Goal: Information Seeking & Learning: Find specific fact

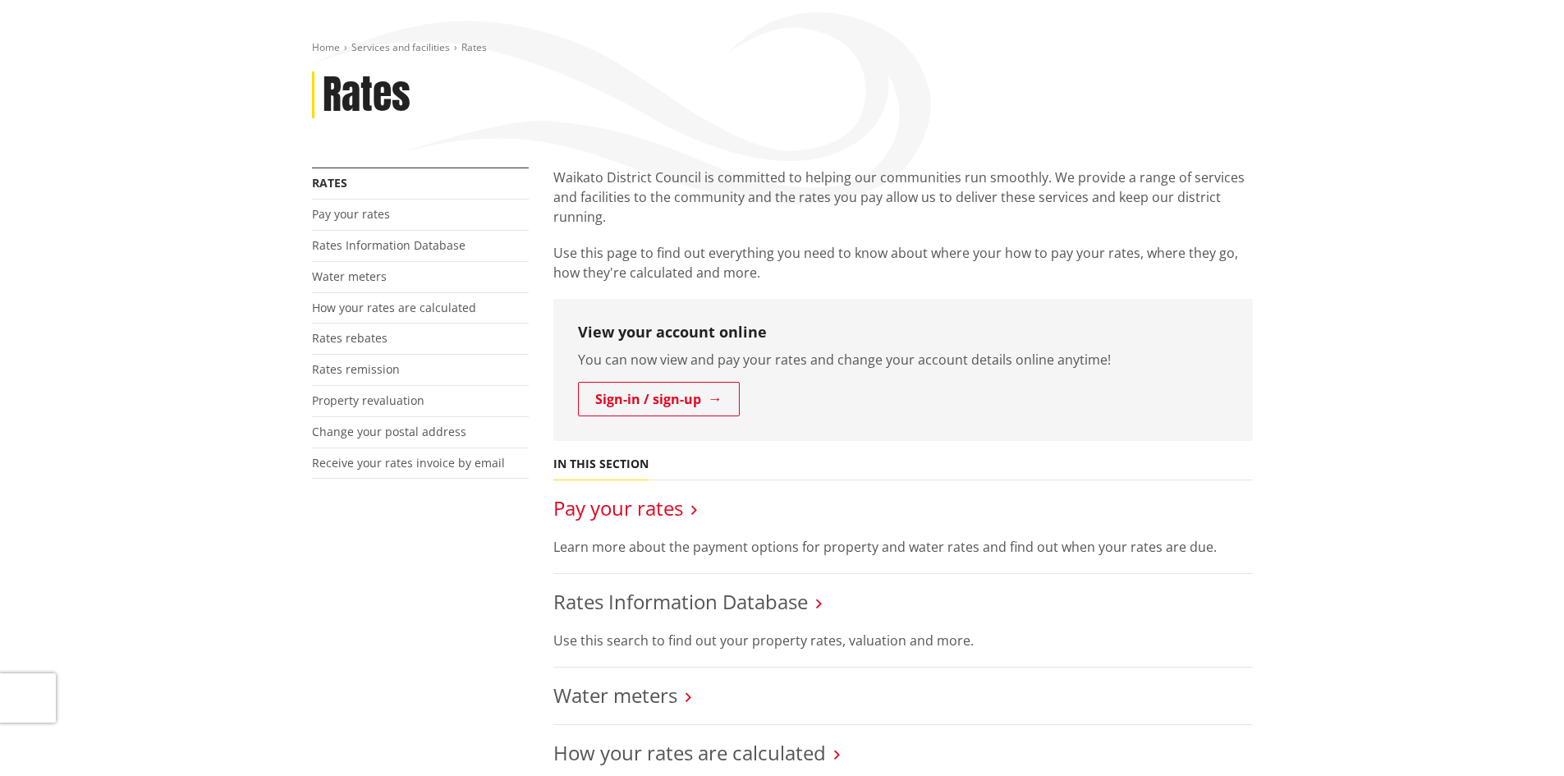
scroll to position [164, 0]
click at [616, 603] on link "Rates Information Database" at bounding box center [680, 601] width 254 height 27
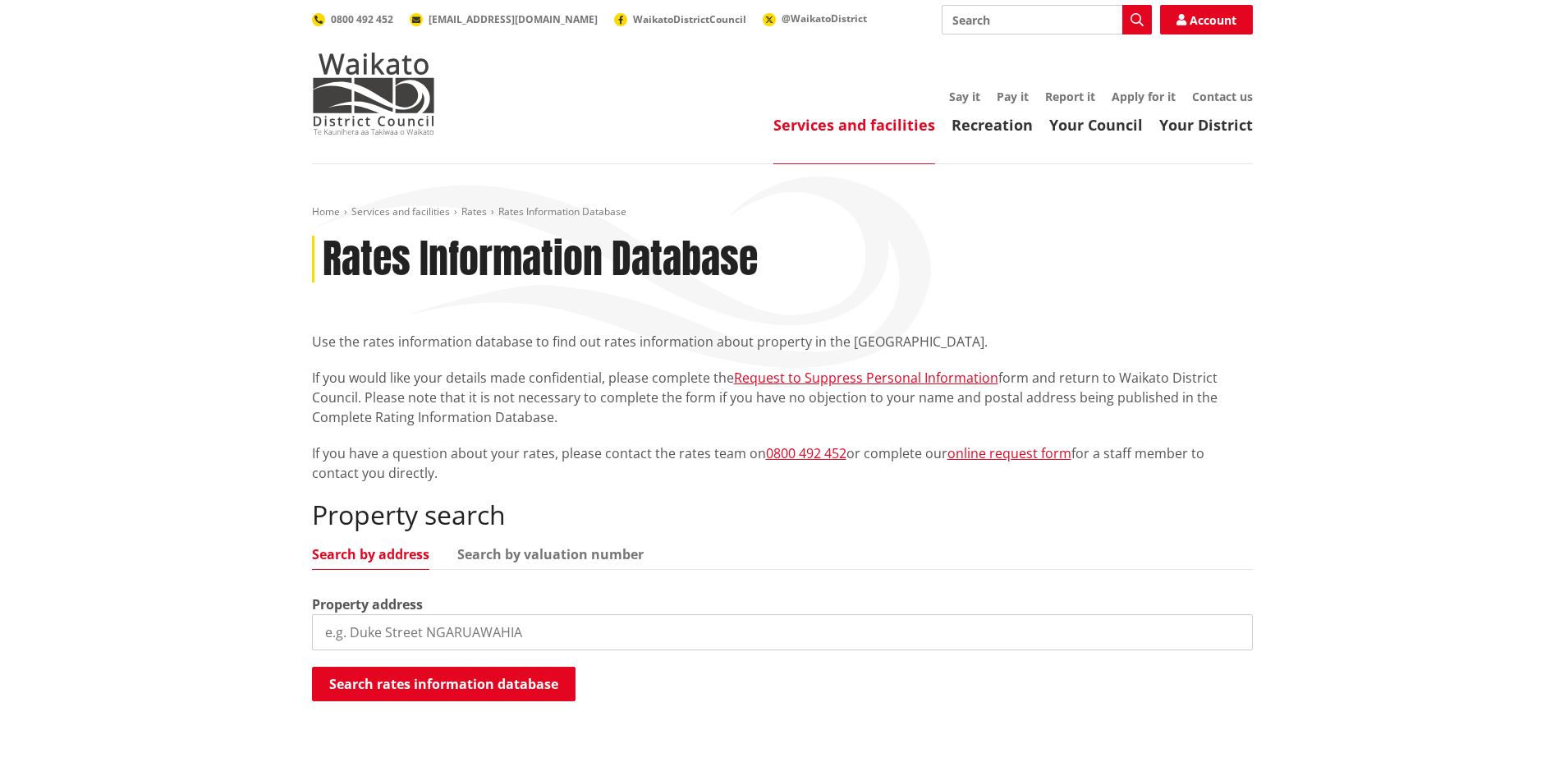
click at [471, 630] on input "search" at bounding box center [782, 632] width 941 height 36
paste input "[STREET_ADDRESS]"
type input "[STREET_ADDRESS]"
click at [450, 684] on button "Search rates information database" at bounding box center [444, 684] width 264 height 34
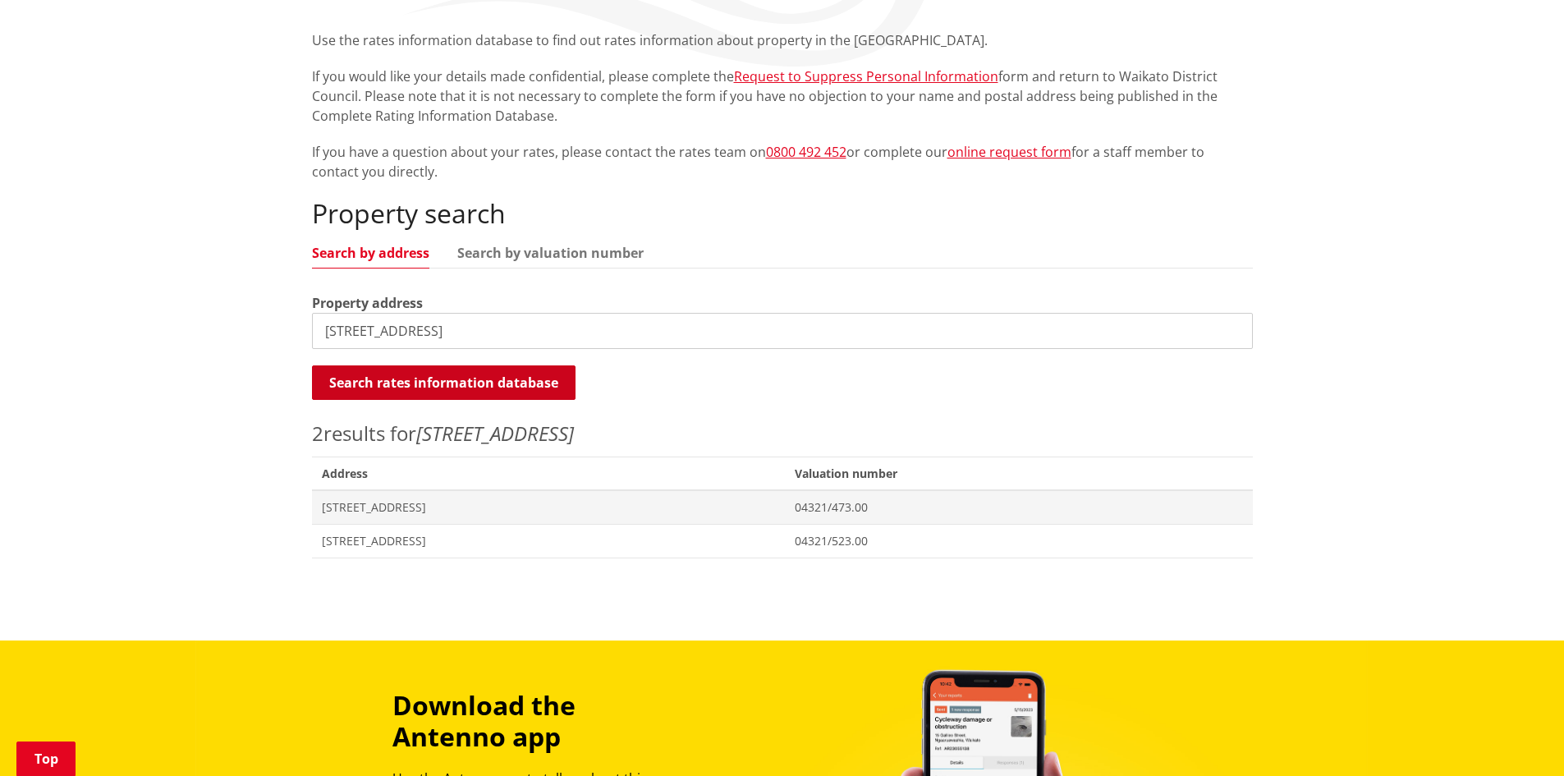
scroll to position [410, 0]
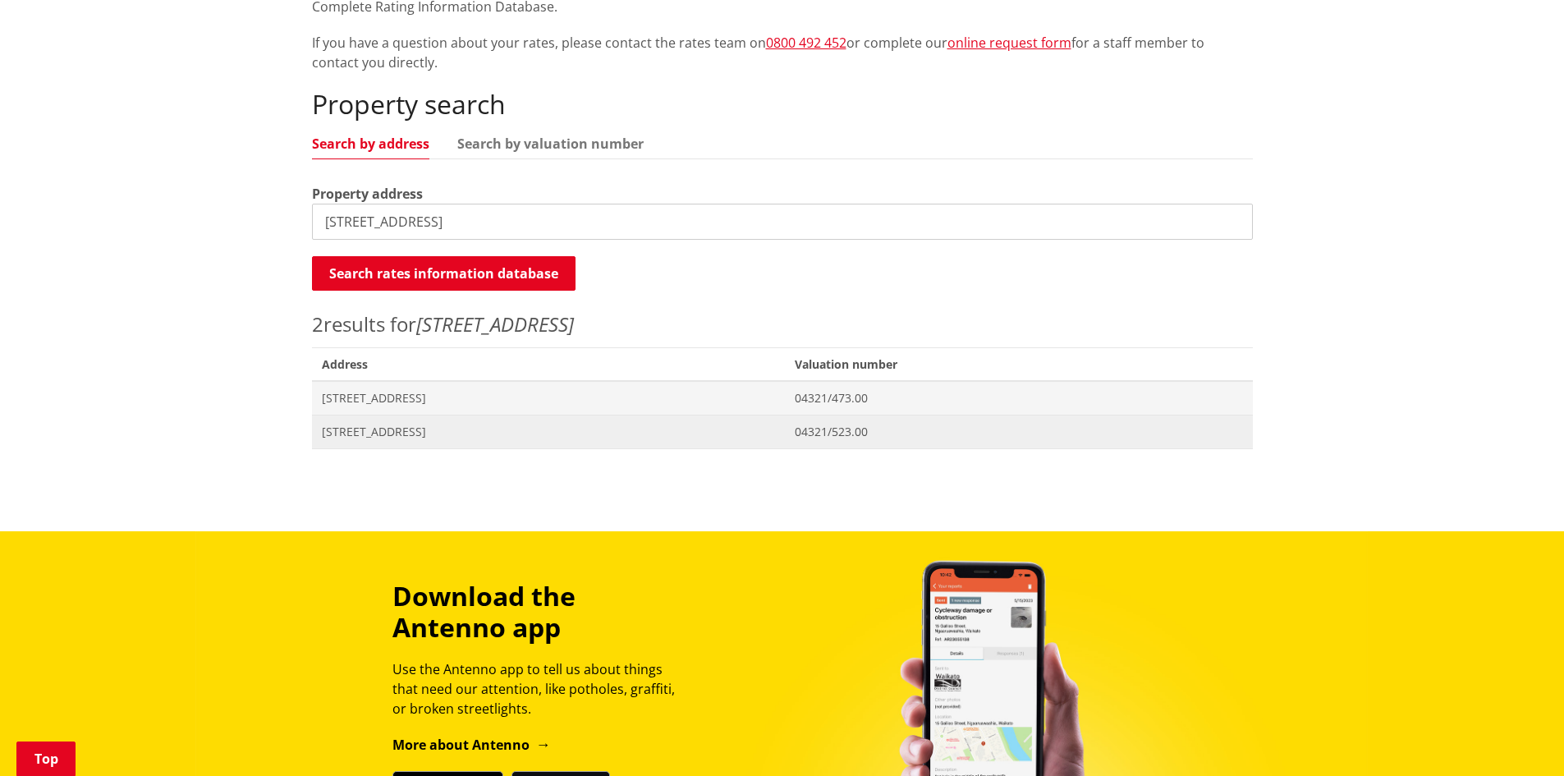
click at [418, 428] on span "[STREET_ADDRESS]" at bounding box center [549, 432] width 454 height 16
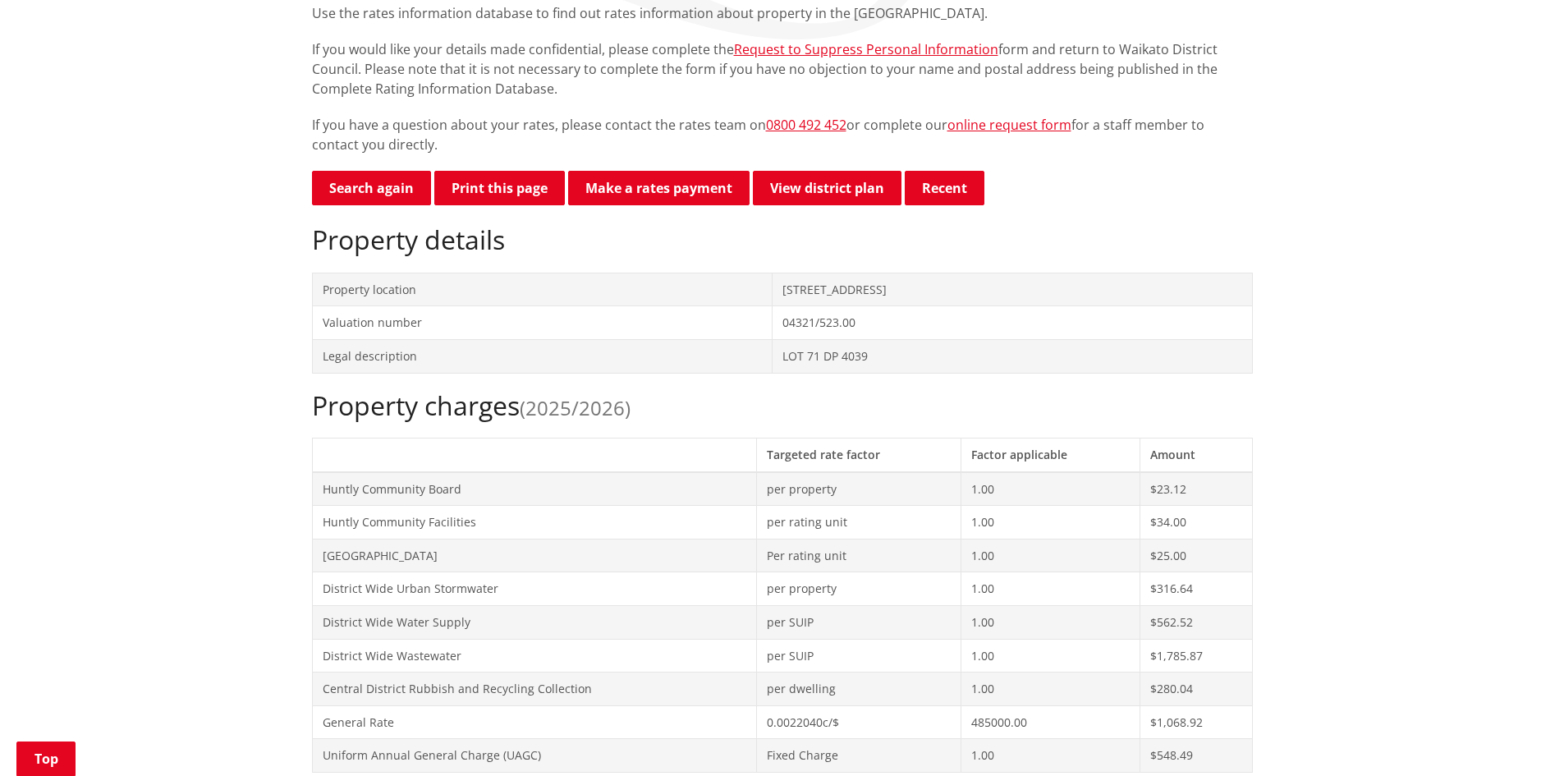
scroll to position [657, 0]
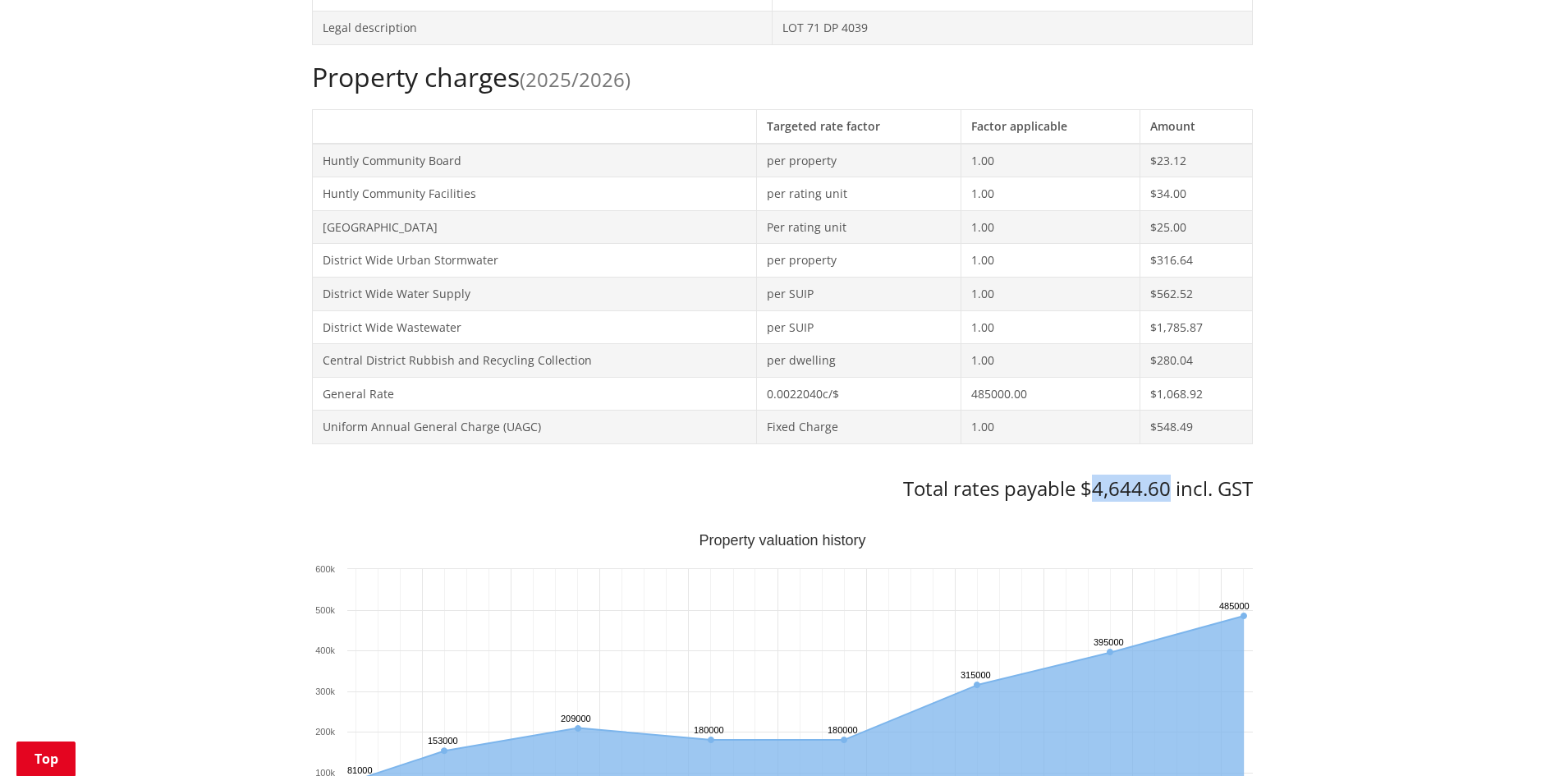
drag, startPoint x: 1169, startPoint y: 488, endPoint x: 1095, endPoint y: 492, distance: 74.0
click at [1095, 492] on h3 "Total rates payable $4,644.60 incl. GST" at bounding box center [782, 489] width 941 height 24
copy h3 "4,644.60"
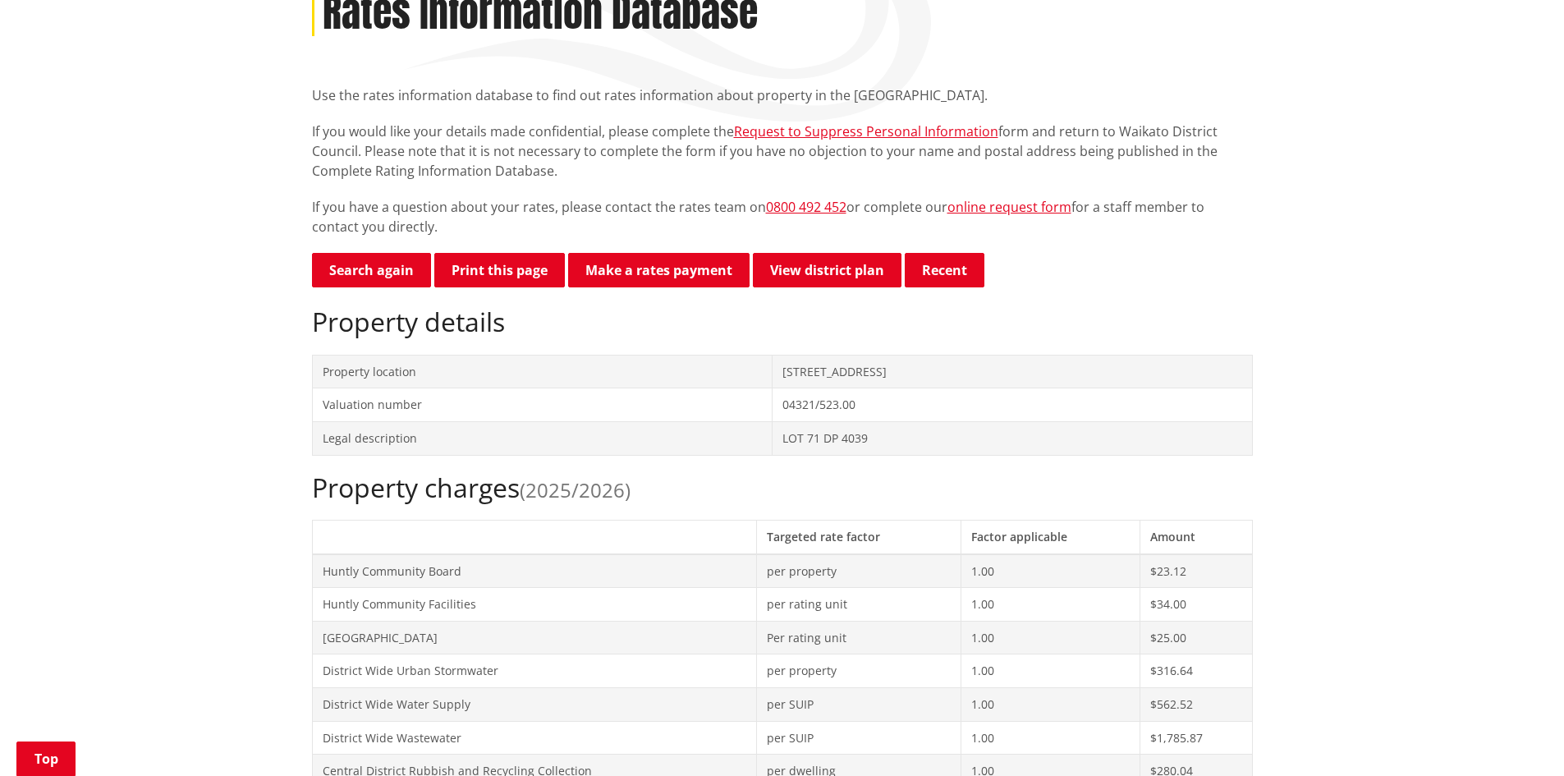
scroll to position [0, 0]
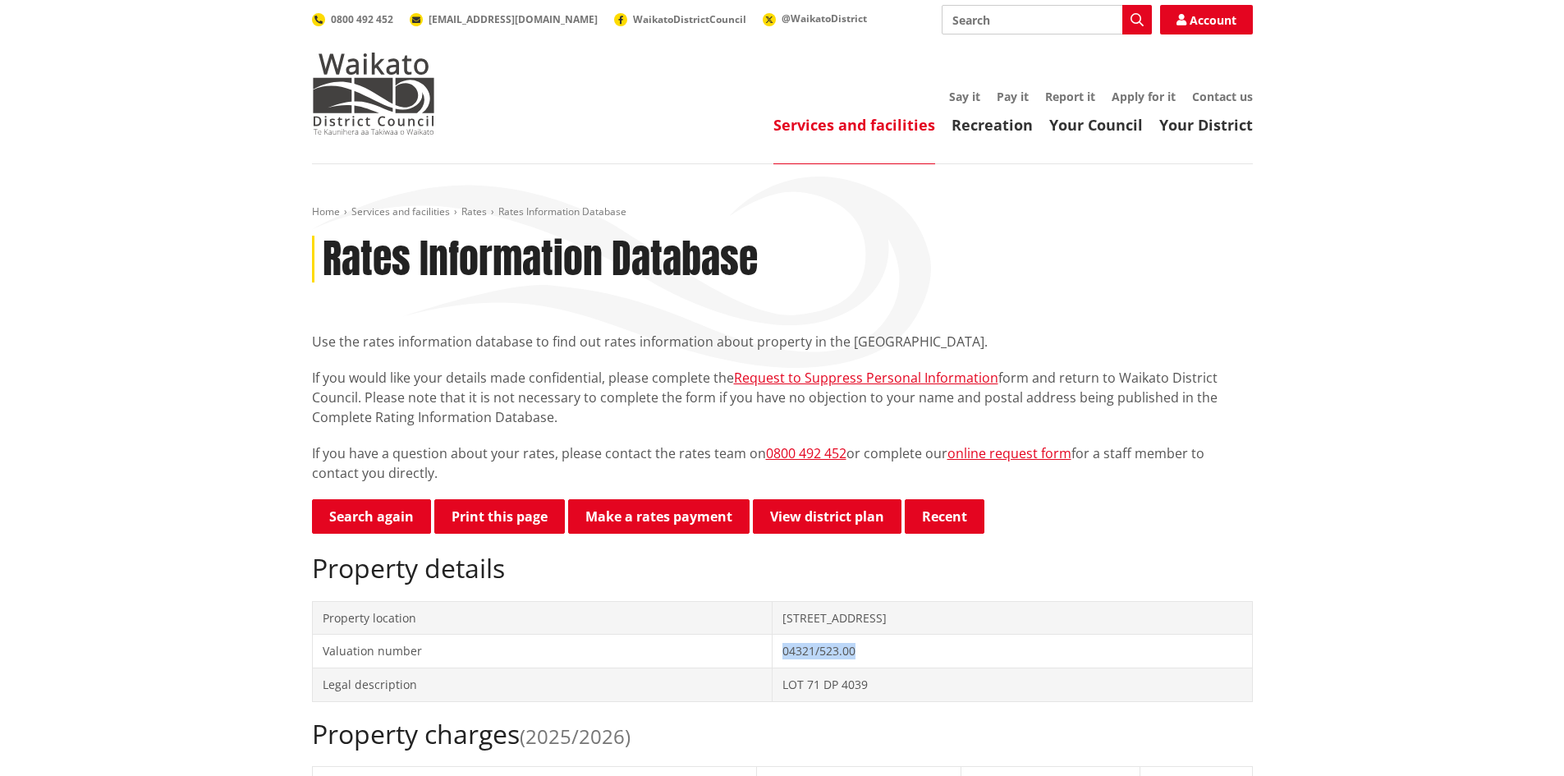
drag, startPoint x: 792, startPoint y: 649, endPoint x: 712, endPoint y: 658, distance: 81.1
click at [773, 658] on td "04321/523.00" at bounding box center [1012, 652] width 479 height 34
copy td "04321/523.00"
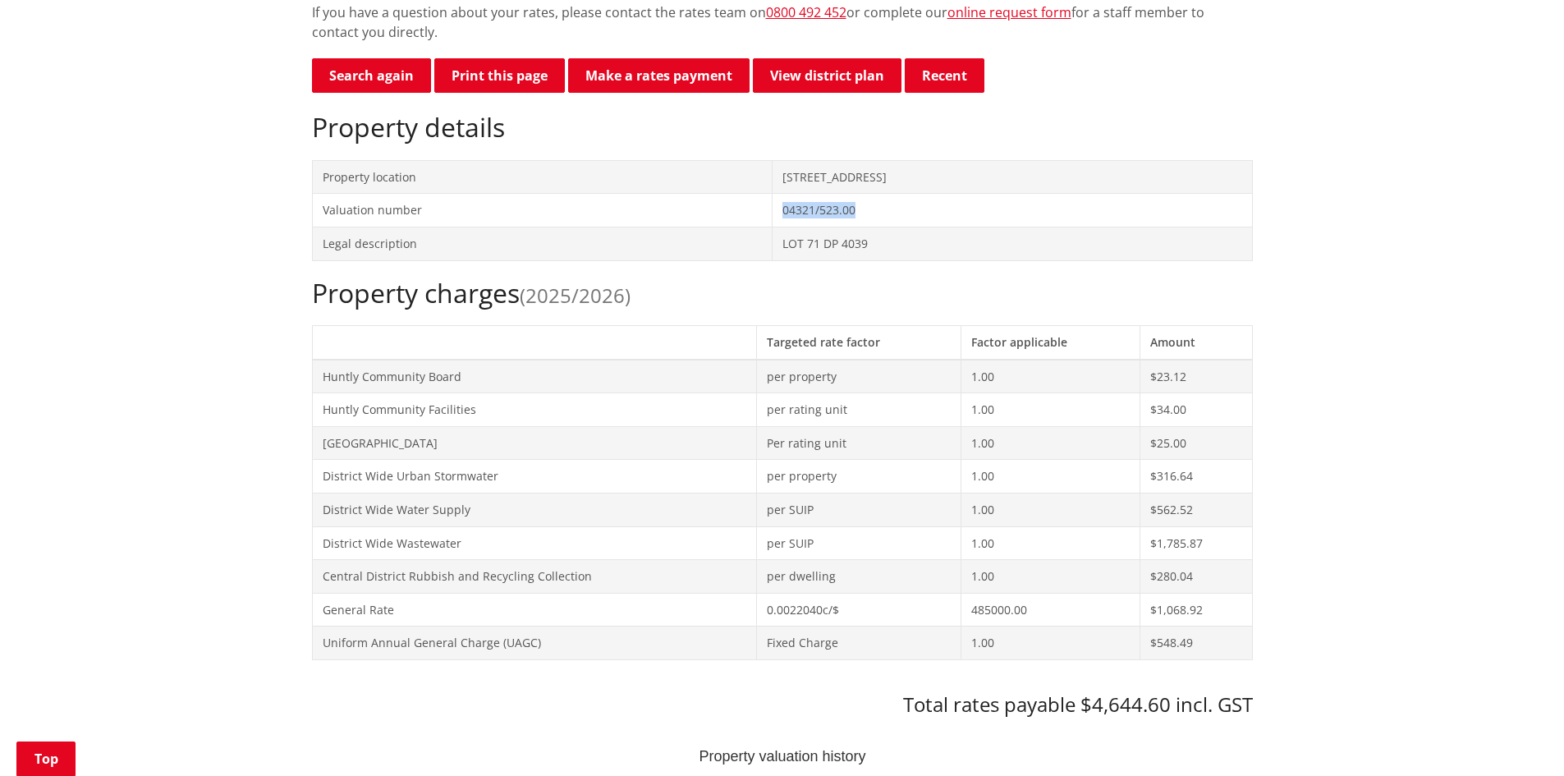
scroll to position [246, 0]
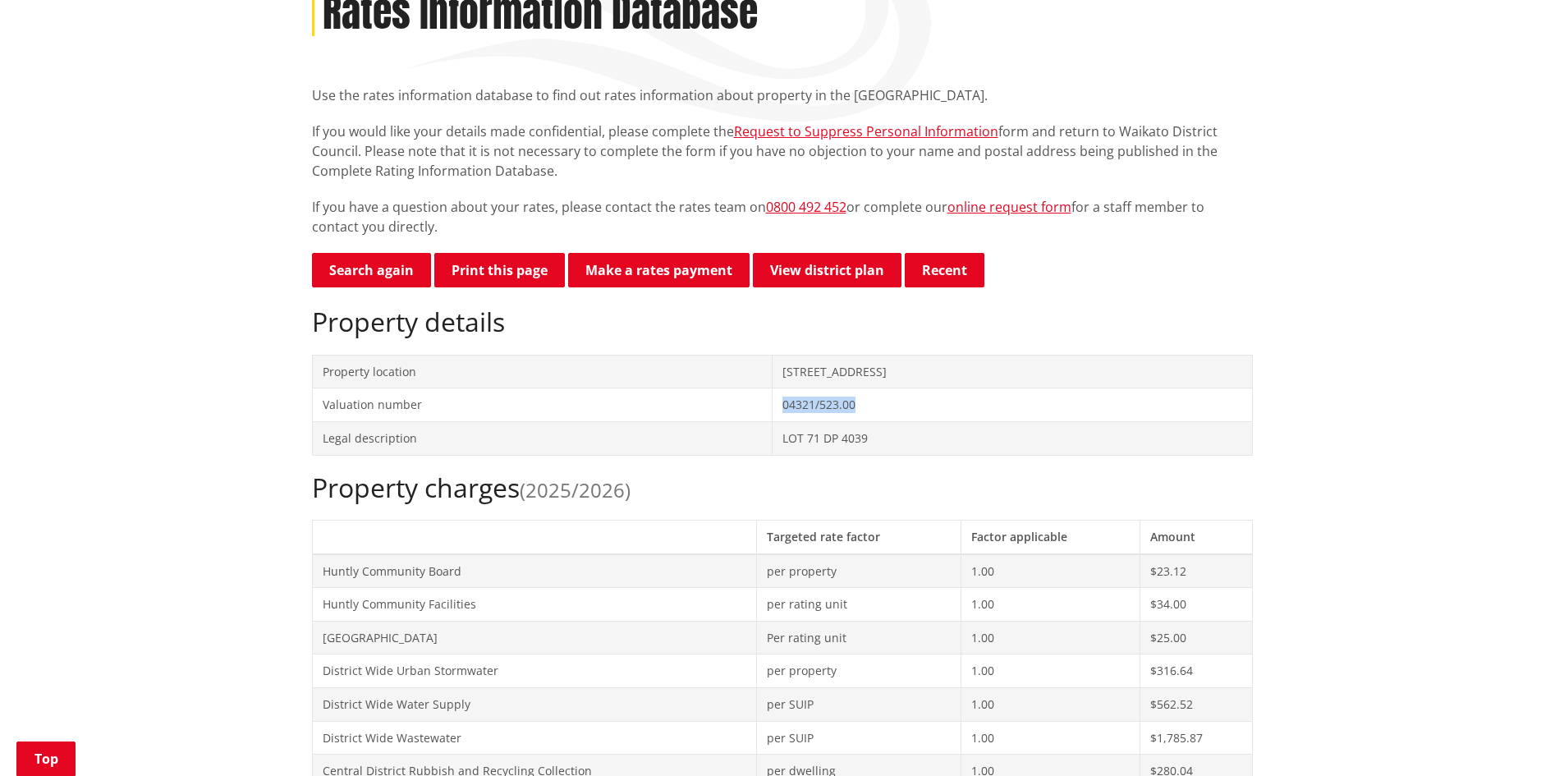
drag, startPoint x: 713, startPoint y: 369, endPoint x: 811, endPoint y: 374, distance: 98.7
click at [811, 374] on td "[STREET_ADDRESS]" at bounding box center [1012, 372] width 479 height 34
copy td "[STREET_ADDRESS]"
